Goal: Find specific page/section: Find specific page/section

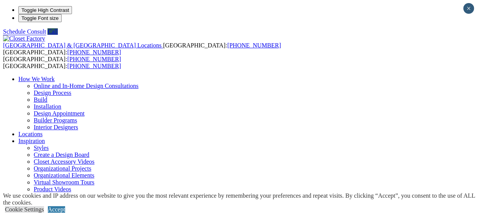
click at [65, 206] on link "Accept" at bounding box center [56, 209] width 17 height 7
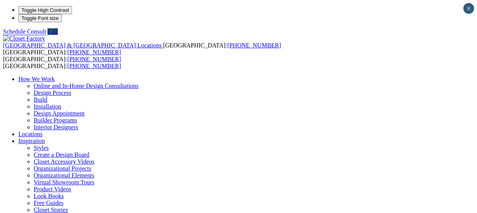
type input "**"
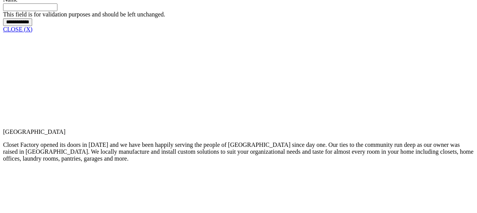
scroll to position [694, 0]
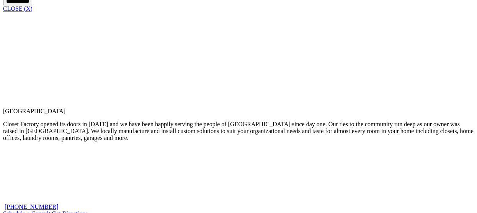
drag, startPoint x: 479, startPoint y: 20, endPoint x: 472, endPoint y: 93, distance: 73.4
